Goal: Task Accomplishment & Management: Manage account settings

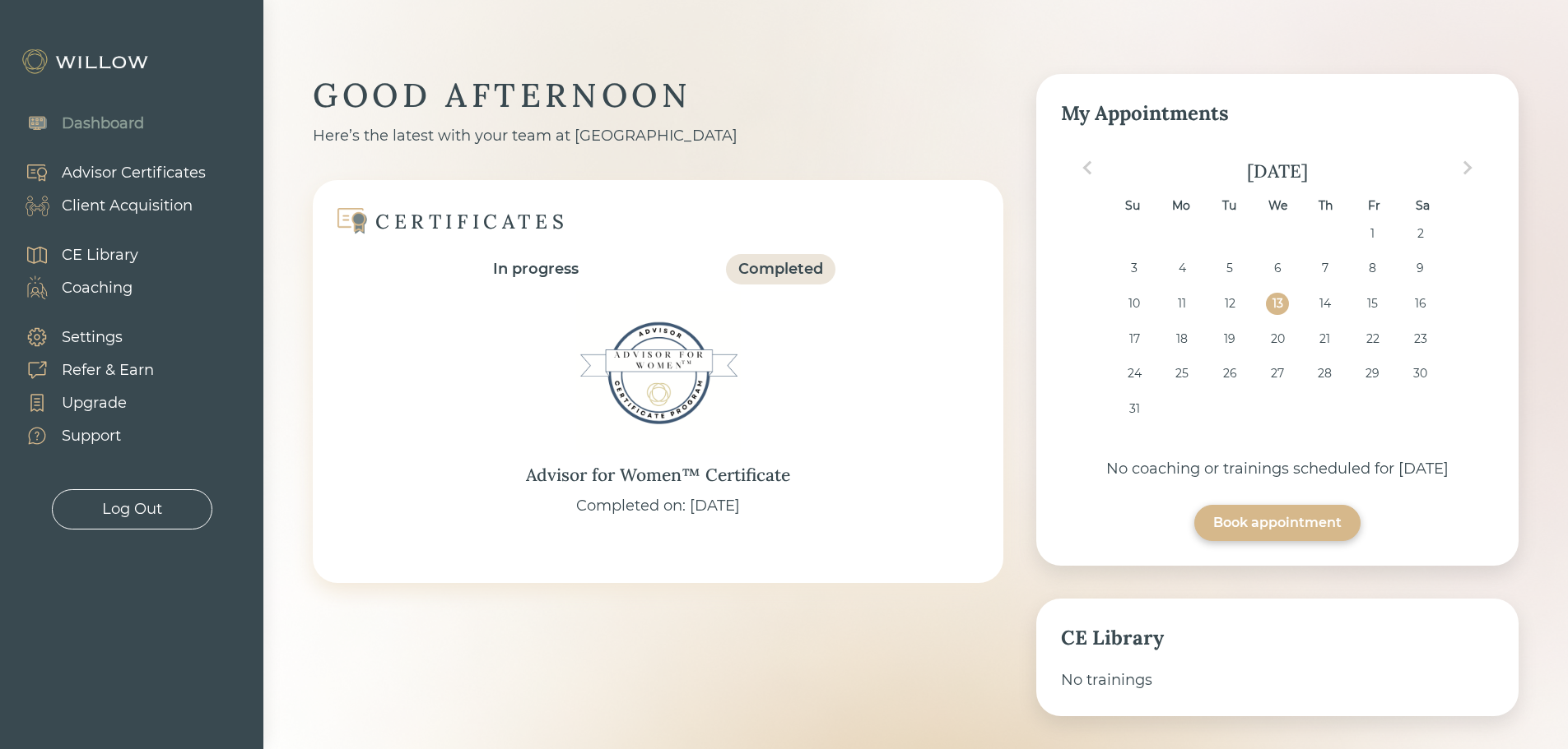
click at [109, 172] on div "Advisor Certificates" at bounding box center [134, 173] width 144 height 22
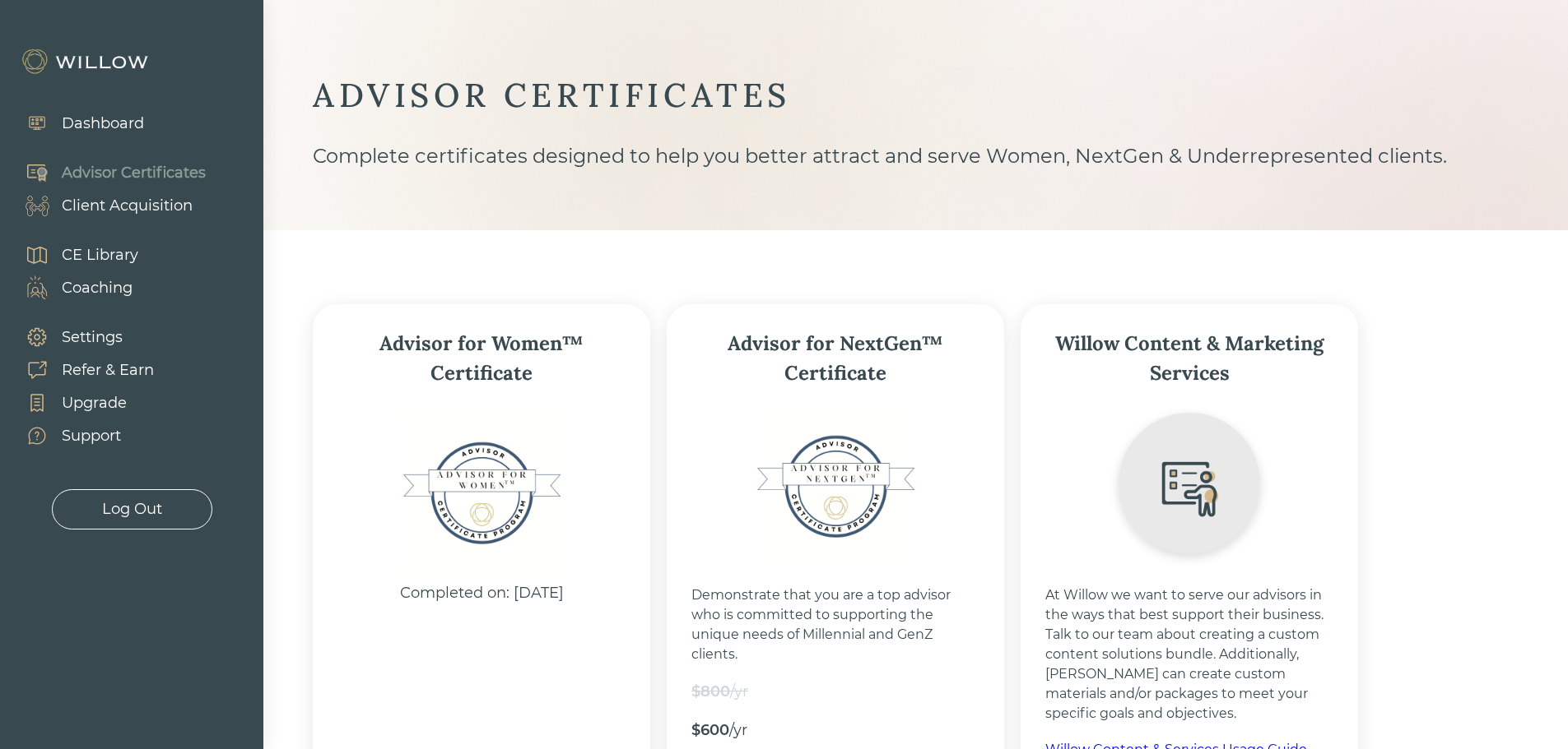
click at [115, 209] on div "Client Acquisition" at bounding box center [127, 206] width 131 height 22
select select "3"
select select "2"
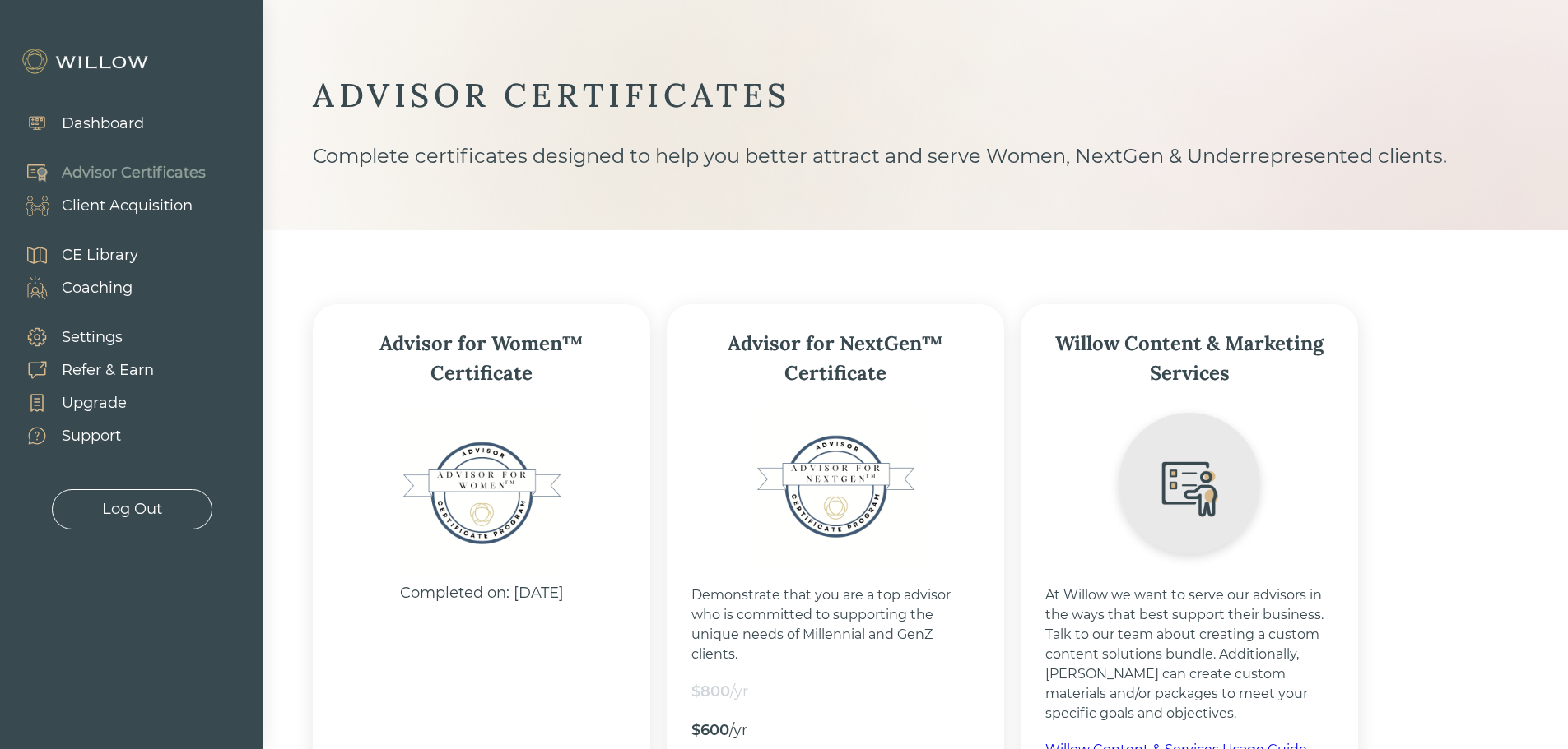
select select "10"
select select "2"
